Goal: Task Accomplishment & Management: Use online tool/utility

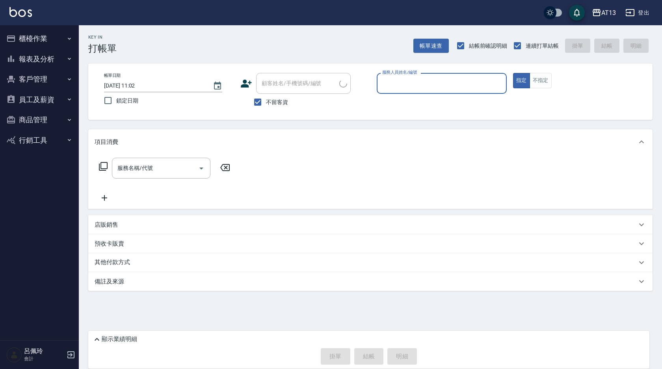
click at [41, 36] on button "櫃檯作業" at bounding box center [39, 38] width 73 height 21
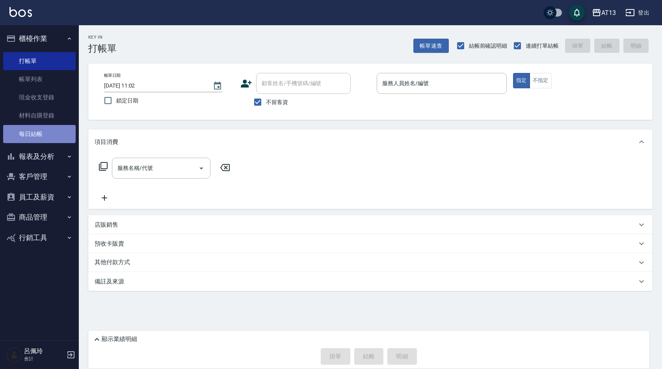
drag, startPoint x: 46, startPoint y: 129, endPoint x: 35, endPoint y: 128, distance: 10.3
click at [46, 129] on link "每日結帳" at bounding box center [39, 134] width 73 height 18
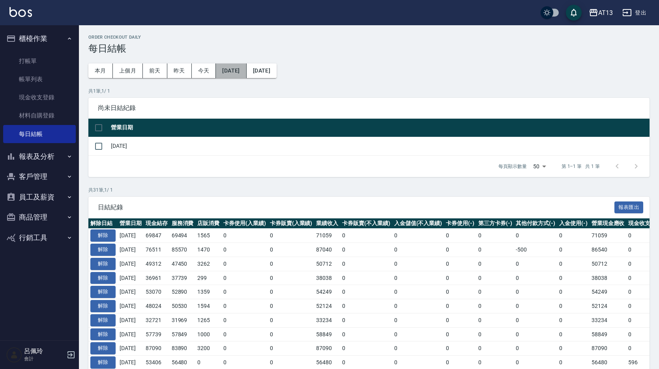
click at [238, 67] on button "[DATE]" at bounding box center [231, 70] width 30 height 15
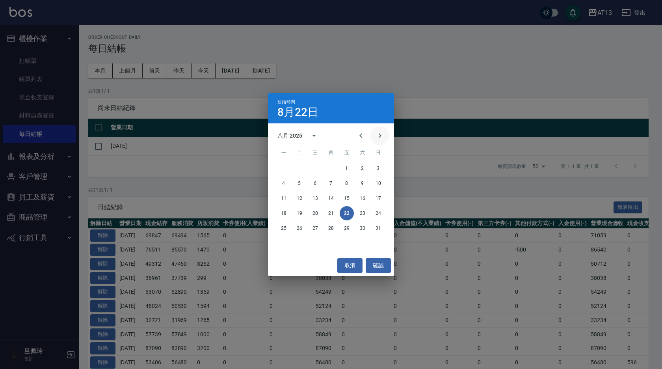
click at [381, 133] on icon "Next month" at bounding box center [379, 135] width 9 height 9
click at [300, 198] on button "16" at bounding box center [300, 198] width 14 height 14
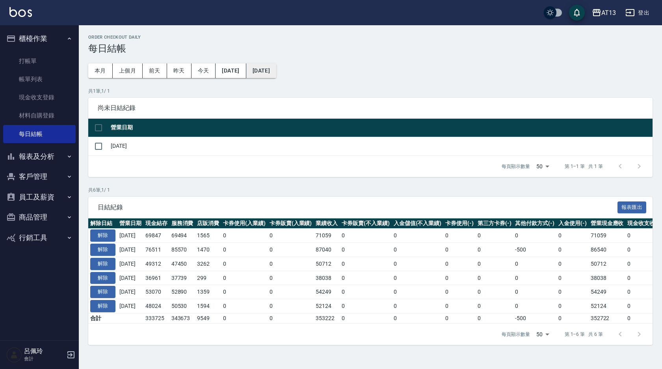
click at [276, 73] on button "[DATE]" at bounding box center [261, 70] width 30 height 15
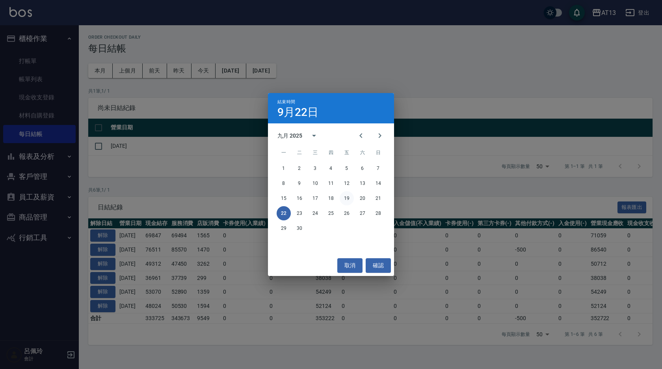
click at [349, 196] on button "19" at bounding box center [347, 198] width 14 height 14
